Goal: Information Seeking & Learning: Check status

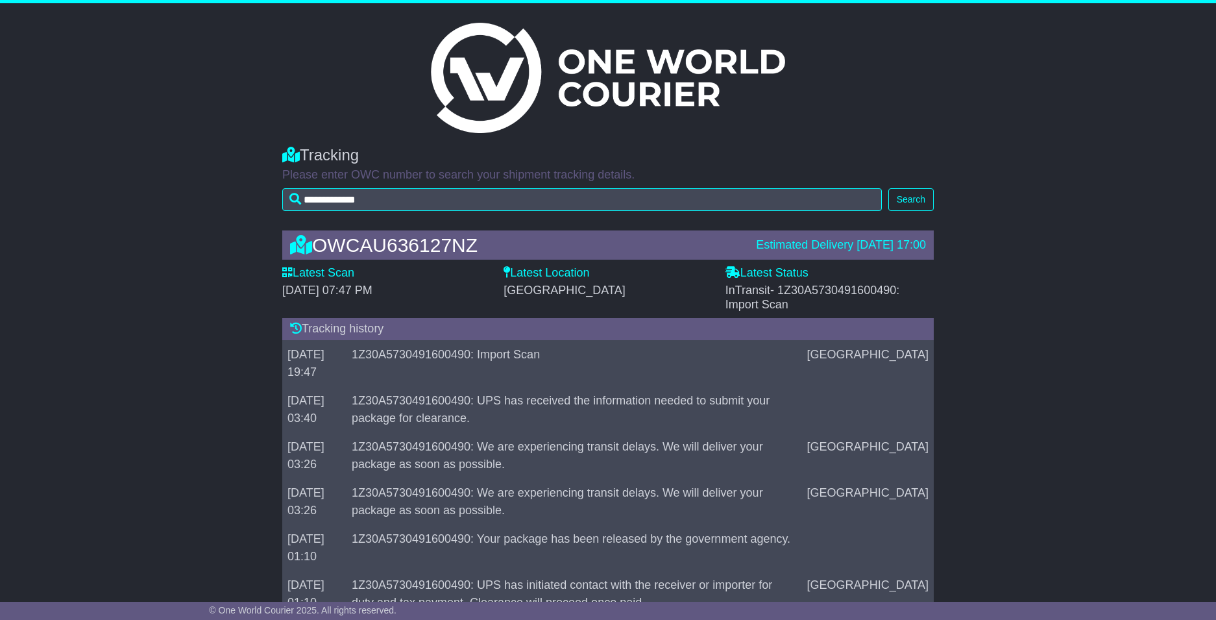
click at [444, 358] on td "1Z30A5730491600490: Import Scan" at bounding box center [574, 363] width 456 height 46
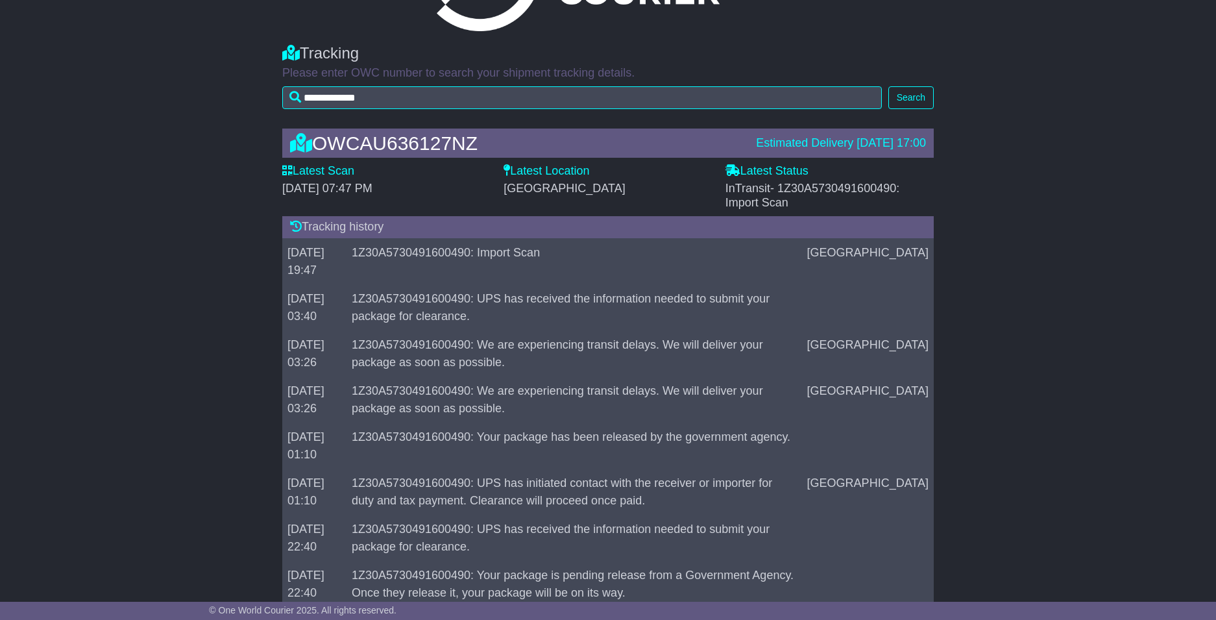
scroll to position [103, 0]
drag, startPoint x: 479, startPoint y: 145, endPoint x: 320, endPoint y: 147, distance: 159.0
click at [320, 147] on div "OWCAU636127NZ" at bounding box center [517, 142] width 466 height 21
copy div "OWCAU636127NZ"
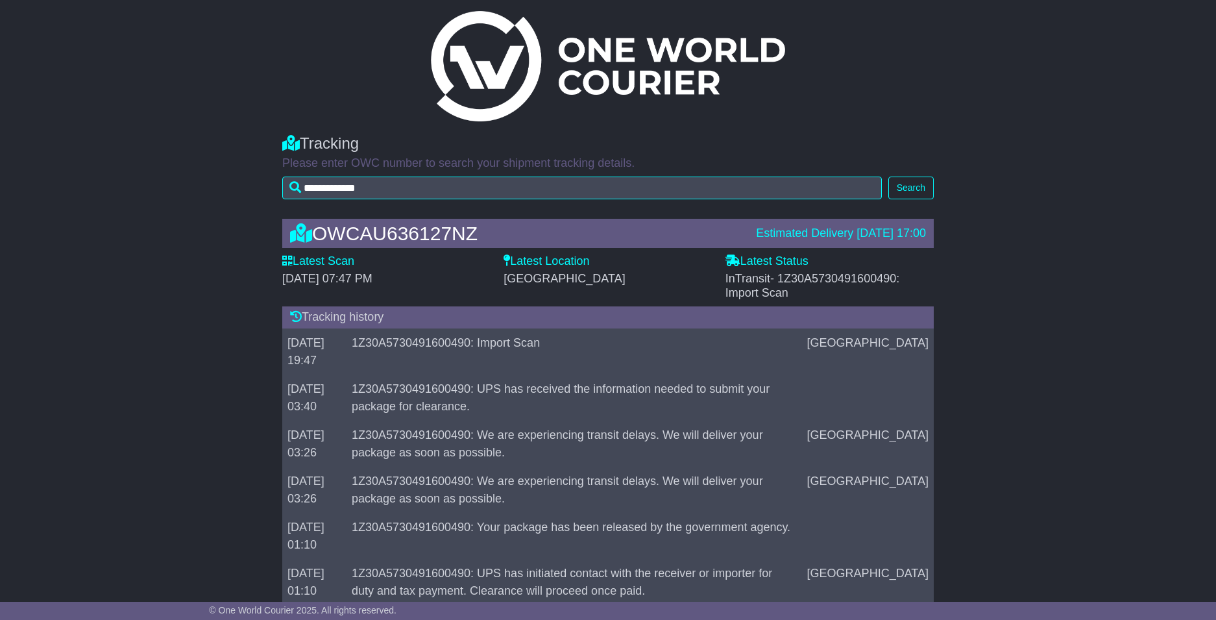
scroll to position [14, 0]
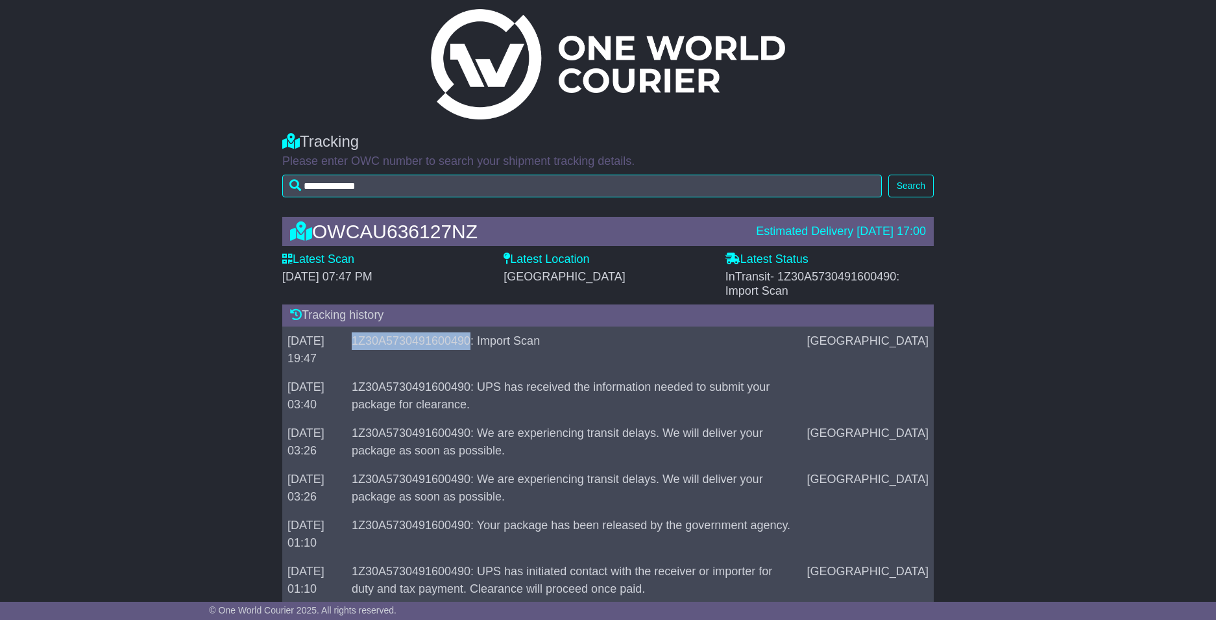
drag, startPoint x: 366, startPoint y: 346, endPoint x: 487, endPoint y: 344, distance: 121.4
click at [487, 344] on td "1Z30A5730491600490: Import Scan" at bounding box center [574, 349] width 456 height 46
copy td "1Z30A5730491600490"
